Goal: Task Accomplishment & Management: Use online tool/utility

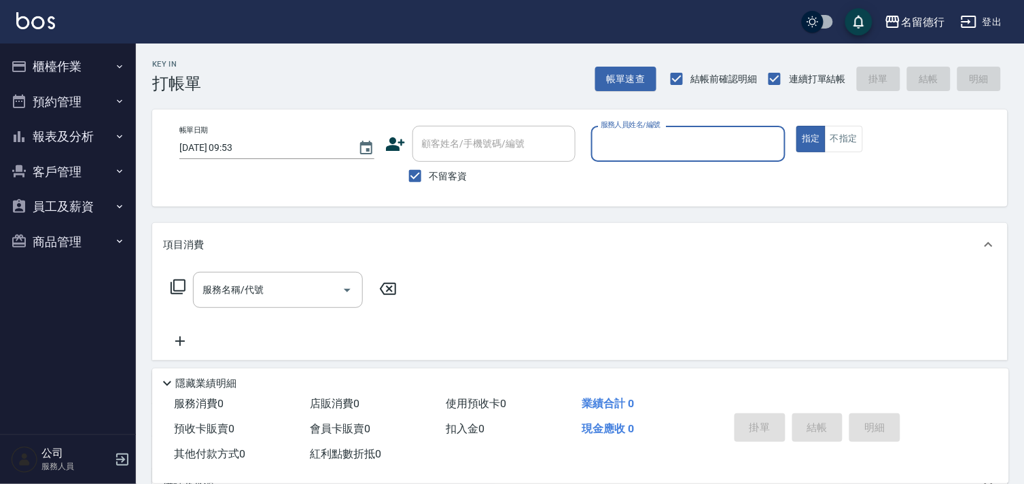
click at [53, 133] on button "報表及分析" at bounding box center [67, 136] width 125 height 35
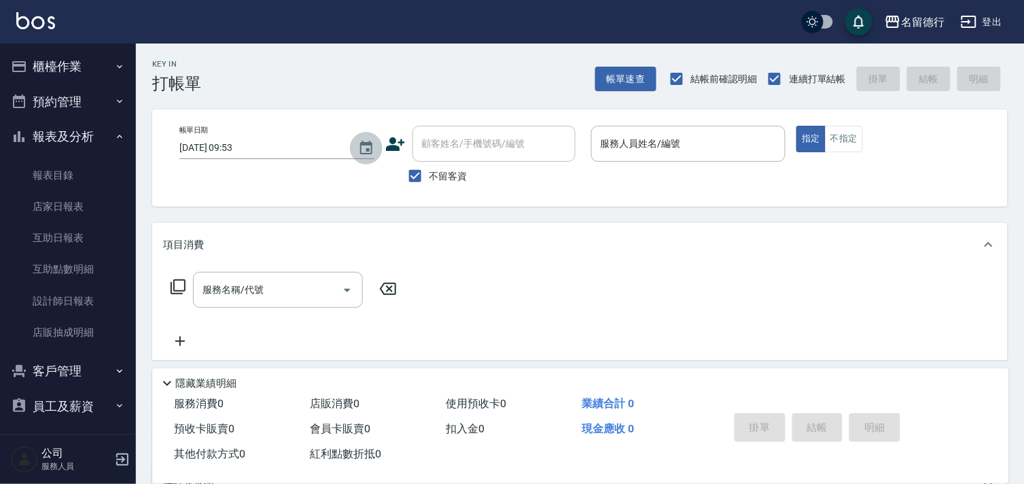
click at [366, 148] on icon "Choose date, selected date is 2025-10-14" at bounding box center [366, 148] width 16 height 16
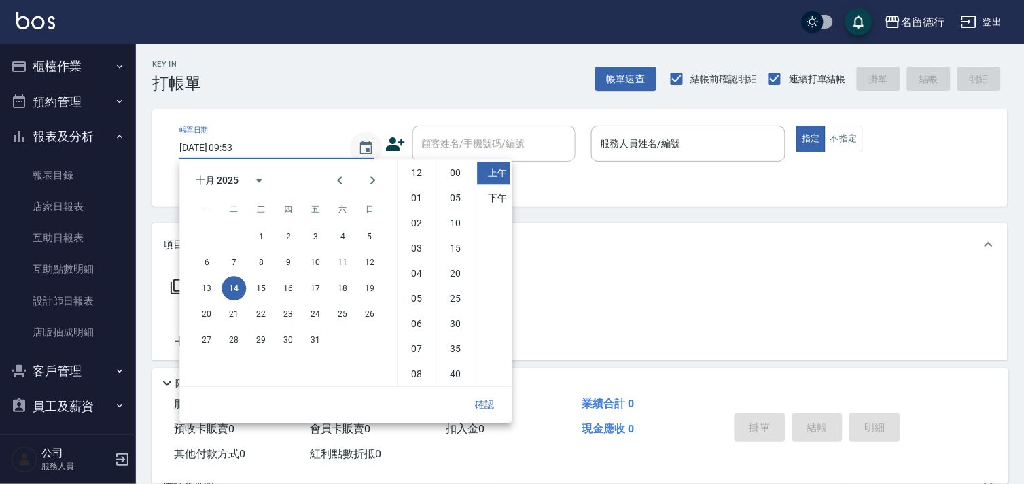
scroll to position [75, 0]
click at [287, 82] on div "Key In 打帳單 帳單速查 結帳前確認明細 連續打單結帳 掛單 結帳 明細" at bounding box center [572, 68] width 872 height 50
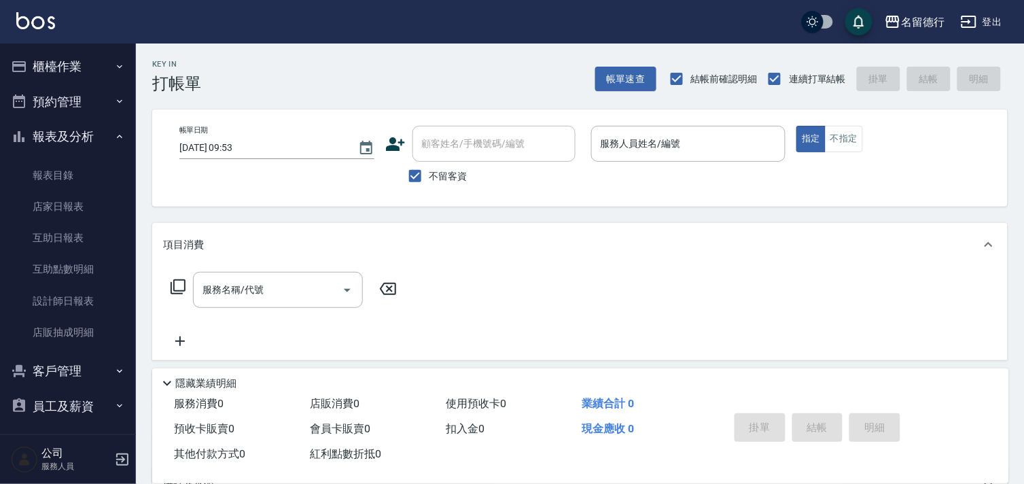
click at [65, 65] on button "櫃檯作業" at bounding box center [67, 66] width 125 height 35
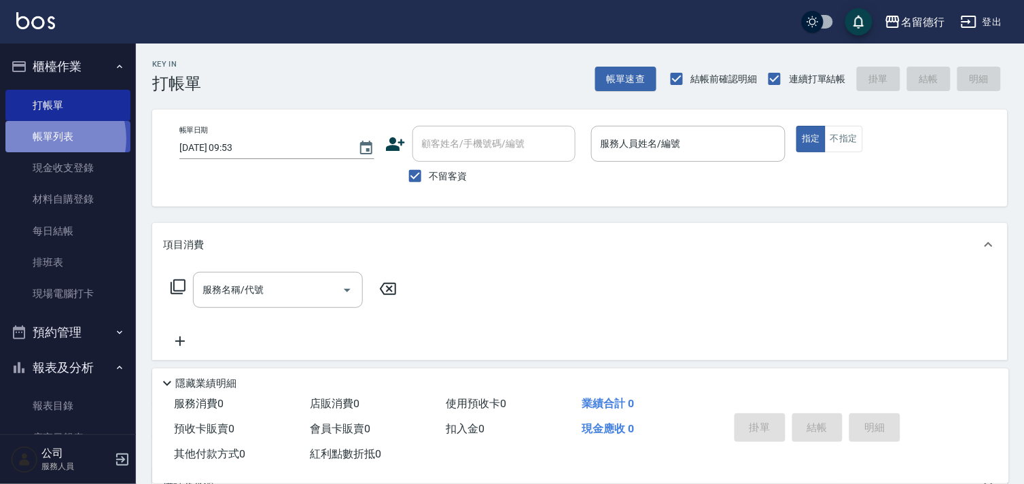
click at [46, 139] on link "帳單列表" at bounding box center [67, 136] width 125 height 31
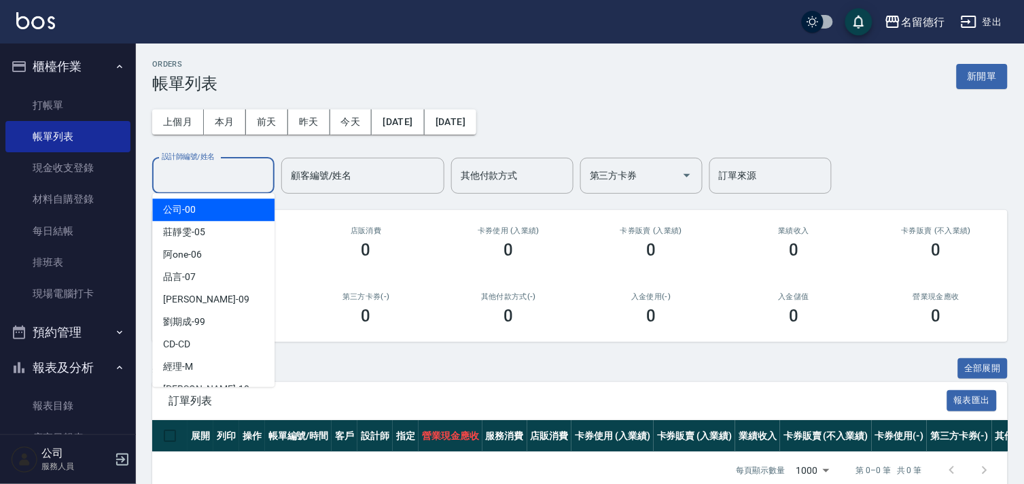
click at [194, 173] on input "設計師編號/姓名" at bounding box center [213, 176] width 110 height 24
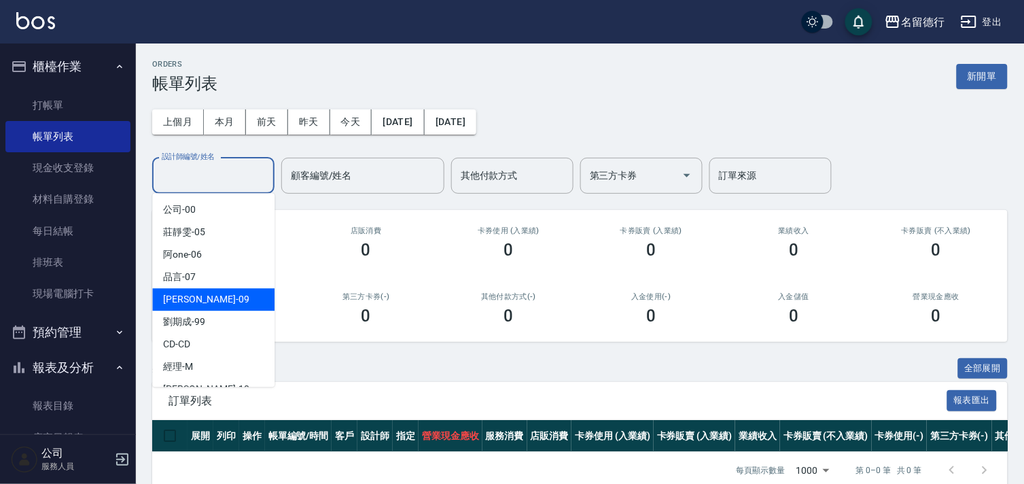
click at [193, 302] on span "[PERSON_NAME] -09" at bounding box center [206, 299] width 86 height 14
type input "[PERSON_NAME]-09"
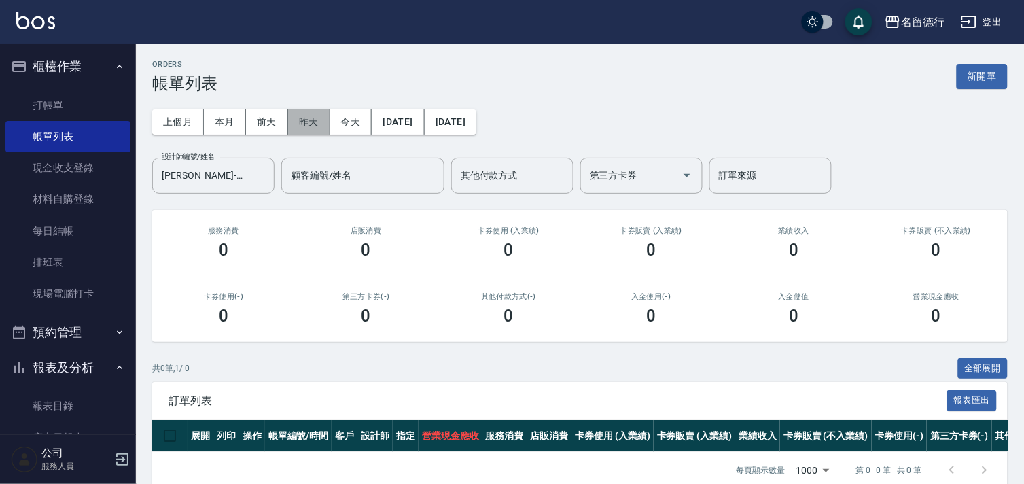
click at [317, 125] on button "昨天" at bounding box center [309, 121] width 42 height 25
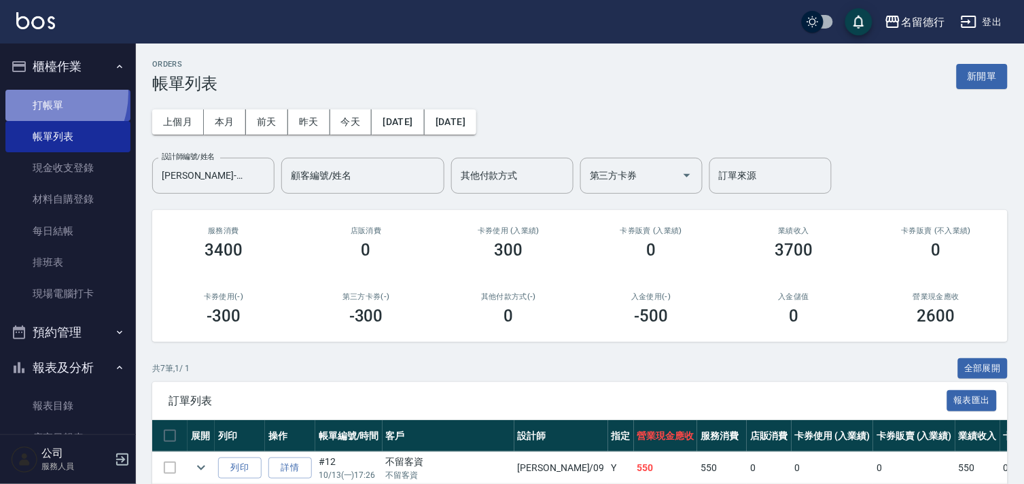
click at [34, 92] on link "打帳單" at bounding box center [67, 105] width 125 height 31
